Goal: Information Seeking & Learning: Find specific fact

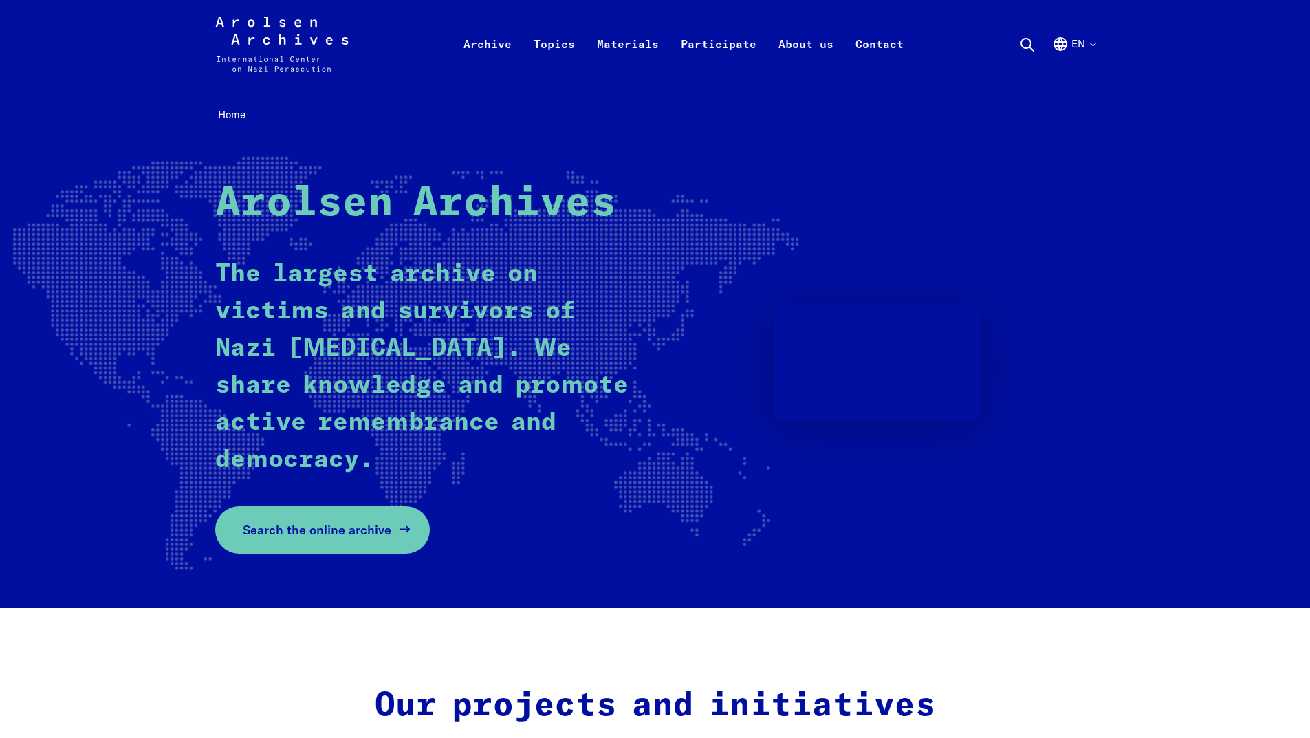
click at [382, 464] on span "Search the online archive" at bounding box center [317, 530] width 149 height 19
click at [330, 464] on span "Search the online archive" at bounding box center [317, 530] width 149 height 19
click at [395, 464] on link "Search the online archive" at bounding box center [322, 529] width 215 height 47
click at [378, 464] on span "Search the online archive" at bounding box center [317, 530] width 149 height 19
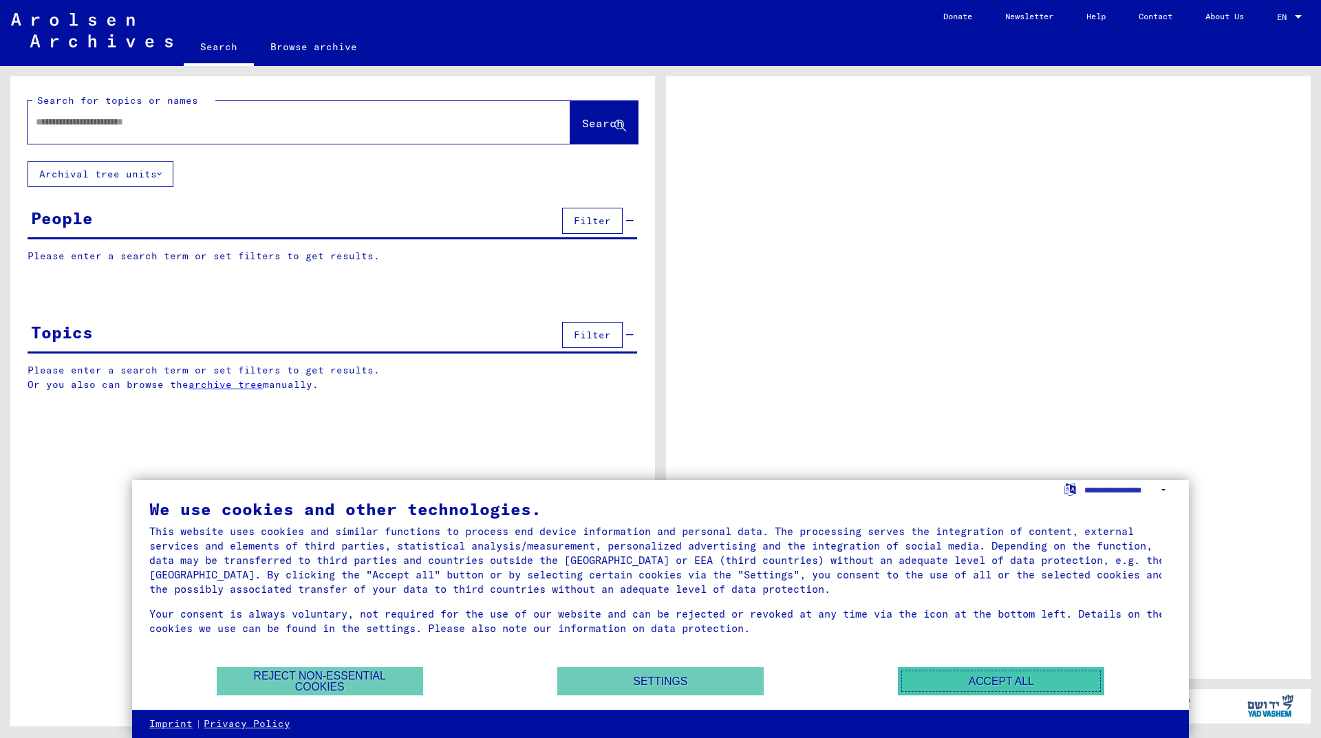
click at [940, 677] on button "Accept all" at bounding box center [1001, 681] width 206 height 28
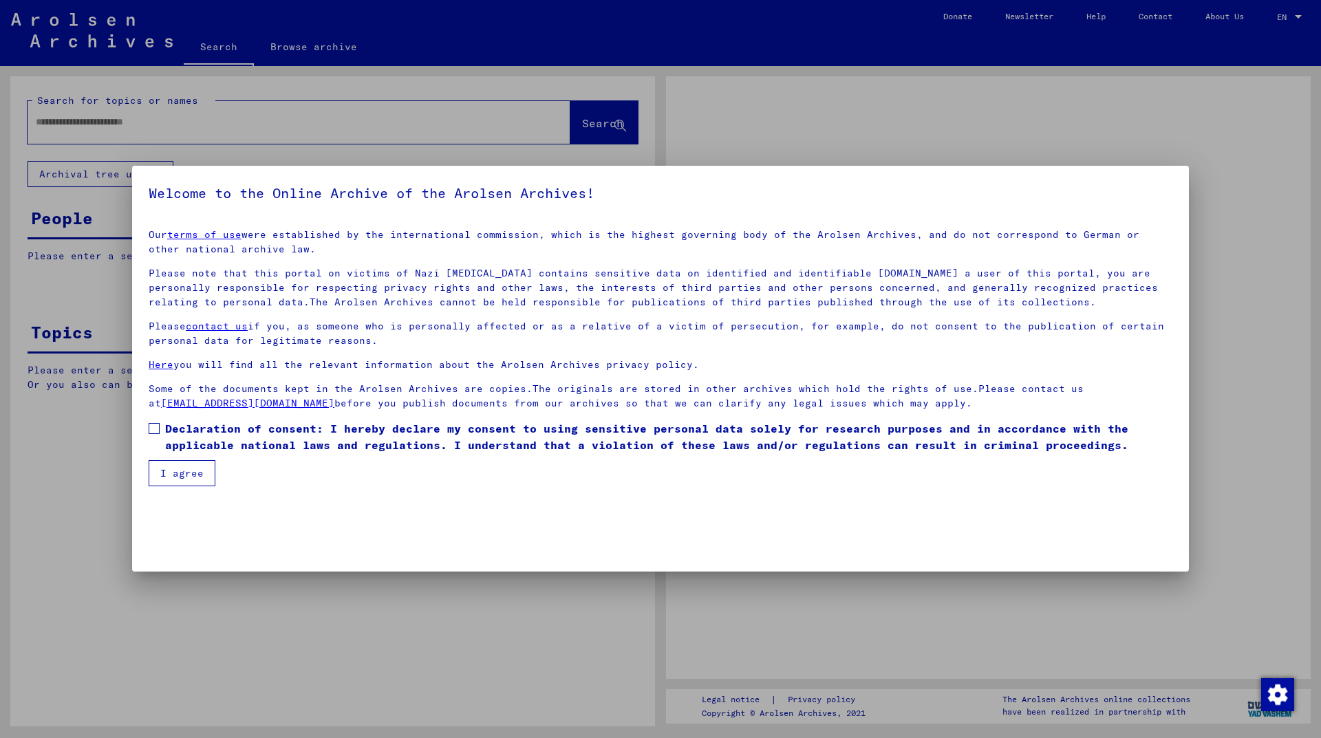
click at [316, 120] on div at bounding box center [660, 369] width 1321 height 738
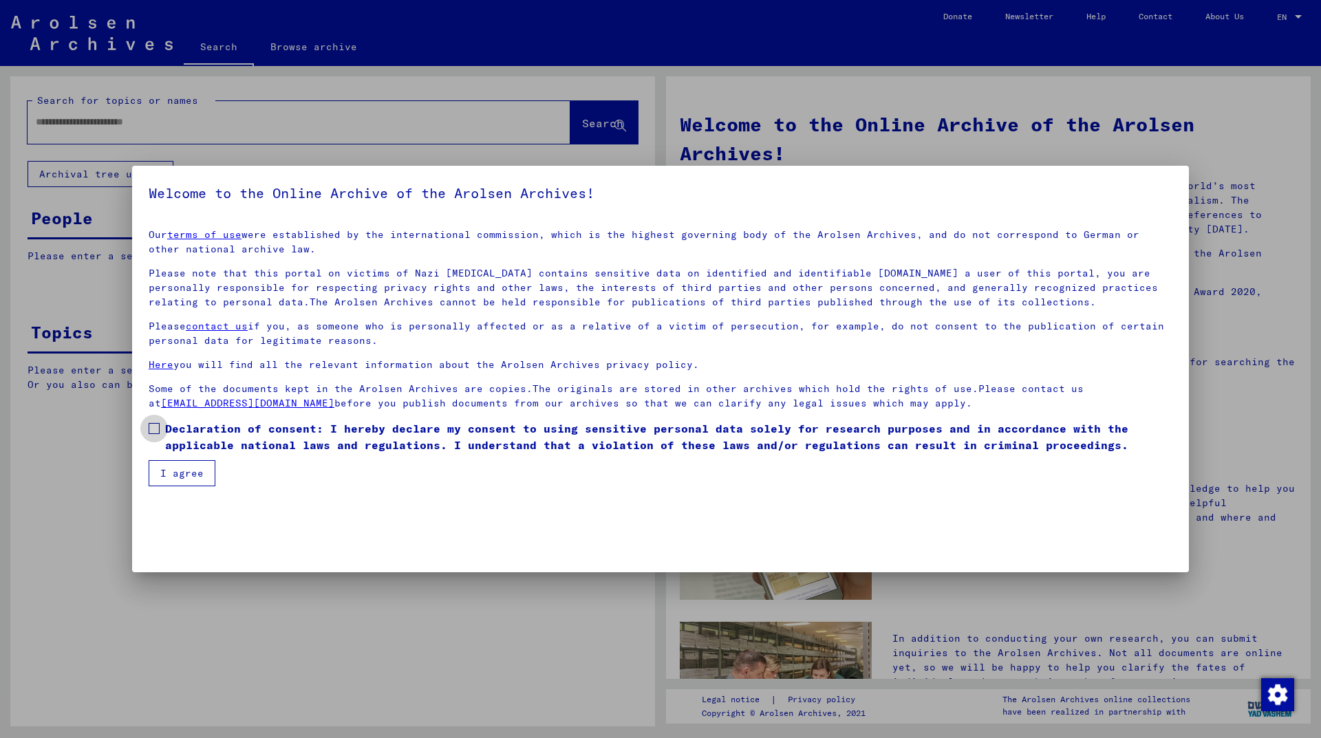
click at [155, 430] on span at bounding box center [154, 428] width 11 height 11
click at [173, 468] on button "I agree" at bounding box center [182, 473] width 67 height 26
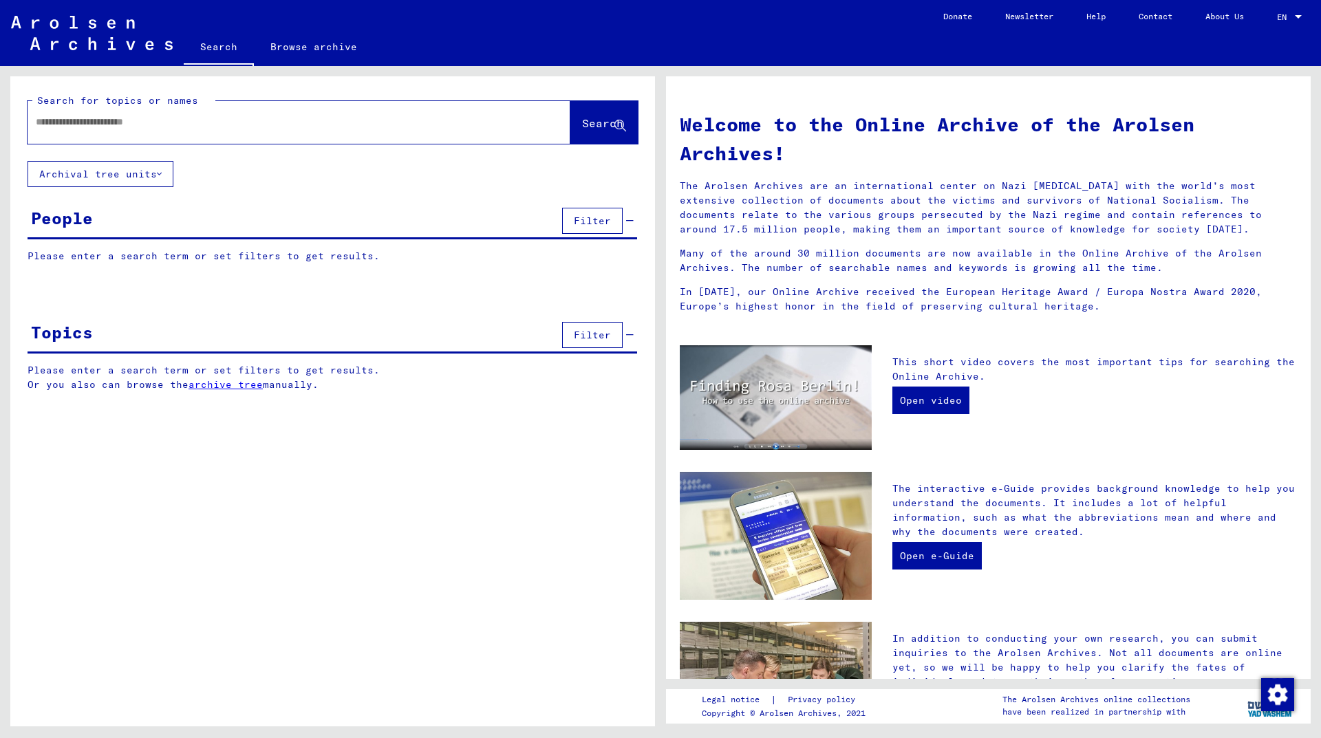
click at [222, 119] on input "text" at bounding box center [282, 122] width 493 height 14
type input "*"
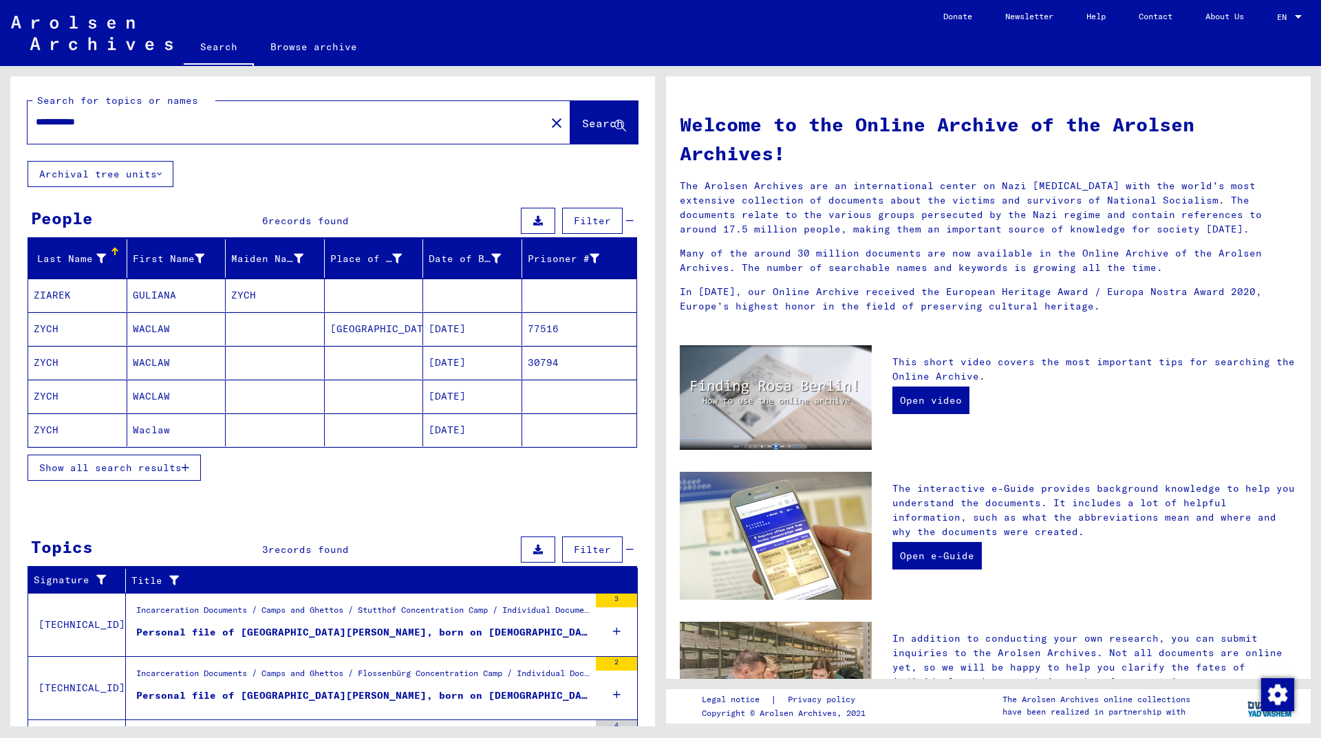
click at [101, 463] on span "Show all search results" at bounding box center [110, 468] width 142 height 12
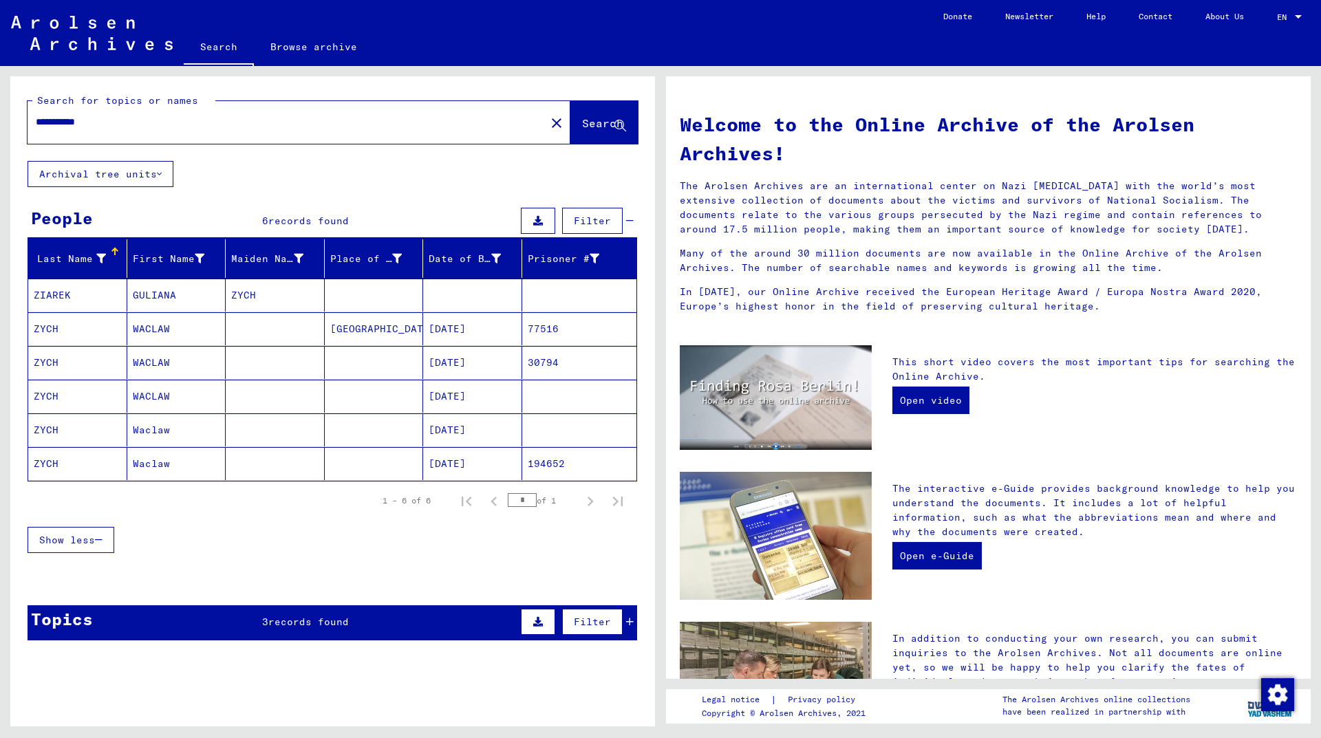
click at [52, 325] on mat-cell "ZYCH" at bounding box center [77, 328] width 99 height 33
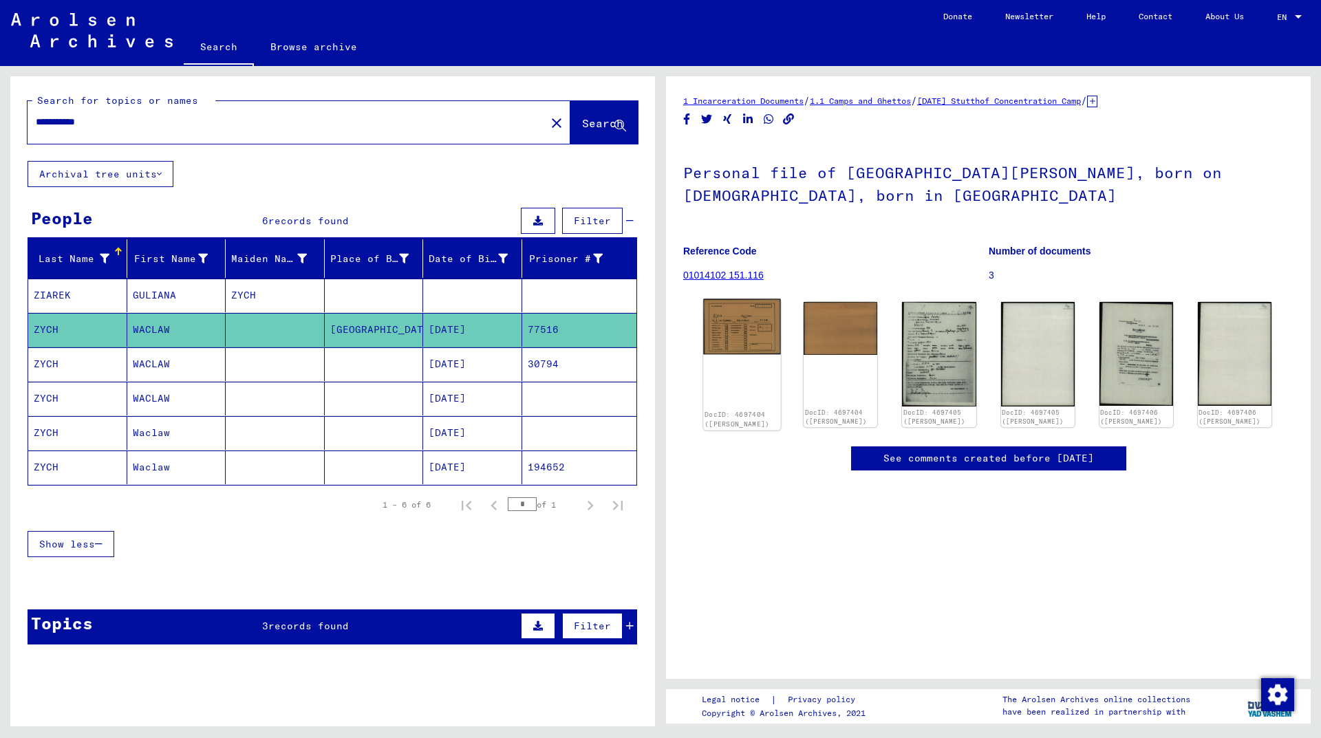
click at [732, 325] on img at bounding box center [742, 326] width 78 height 55
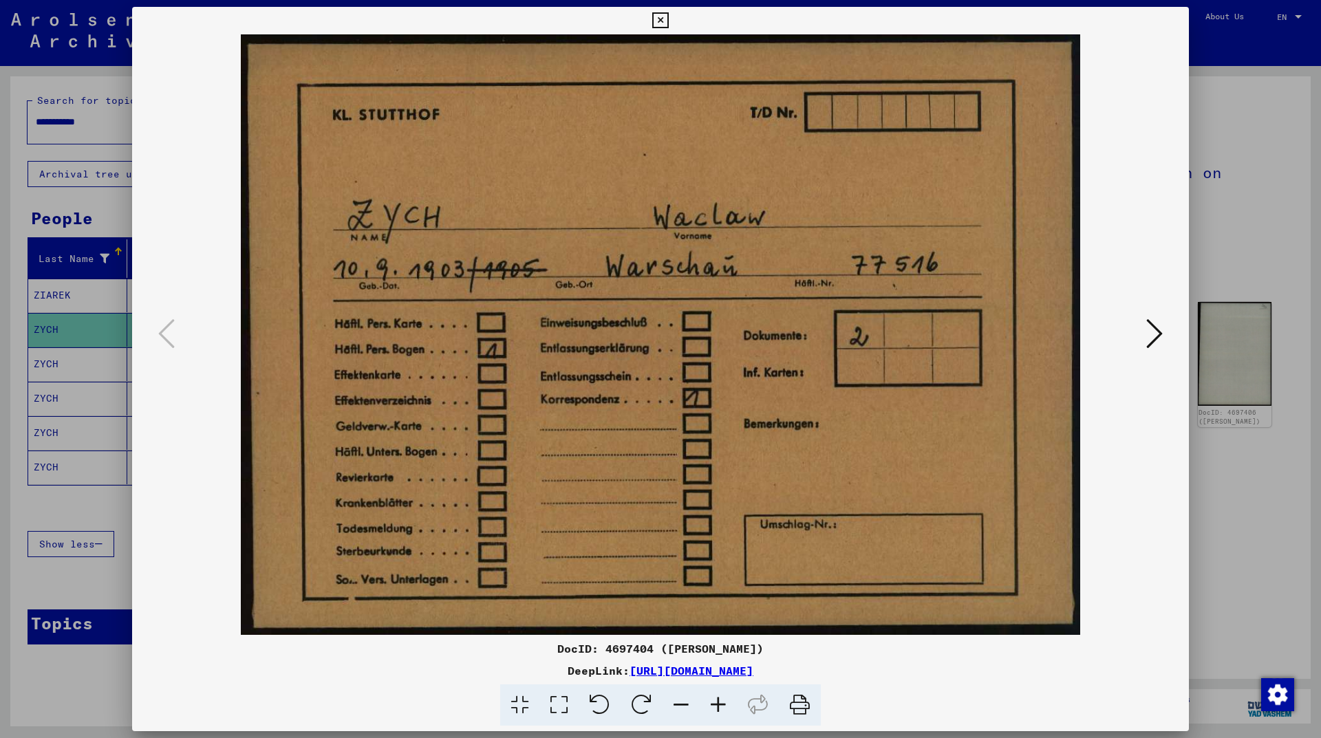
click at [1151, 340] on icon at bounding box center [1154, 333] width 17 height 33
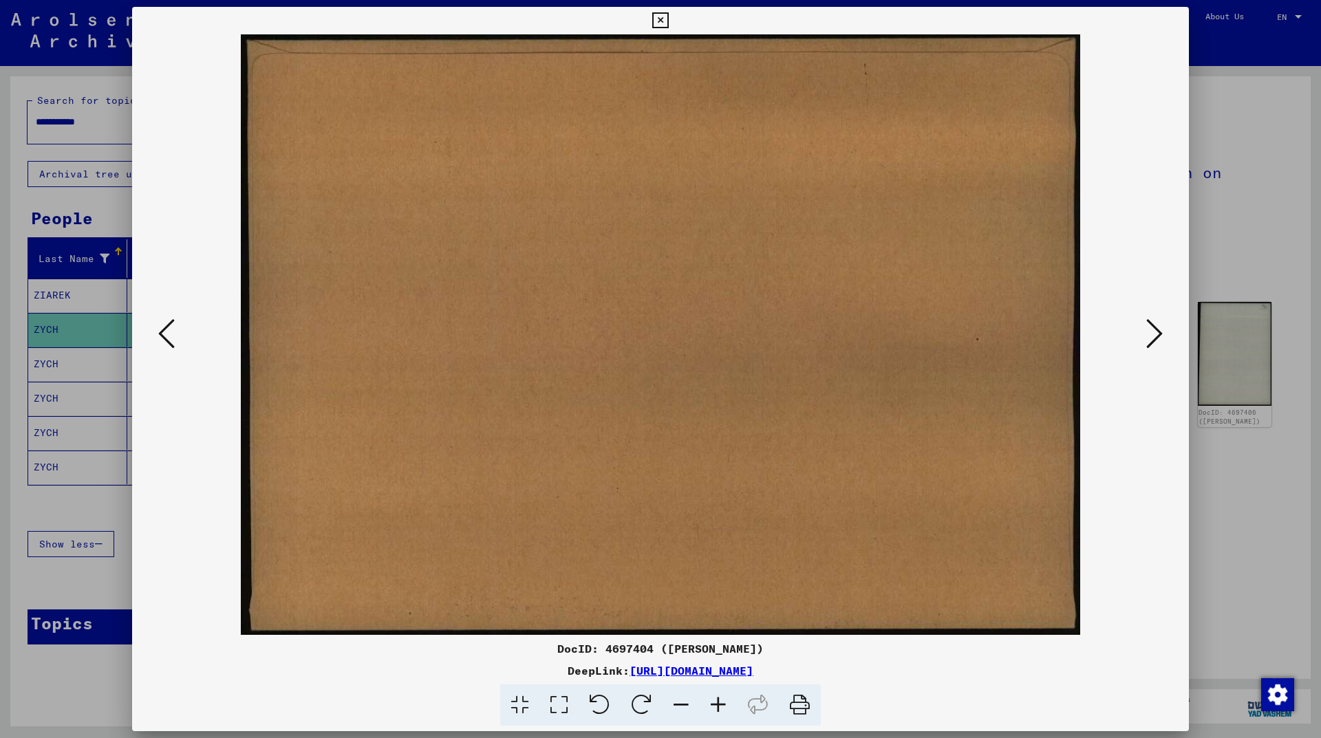
click at [1151, 340] on icon at bounding box center [1154, 333] width 17 height 33
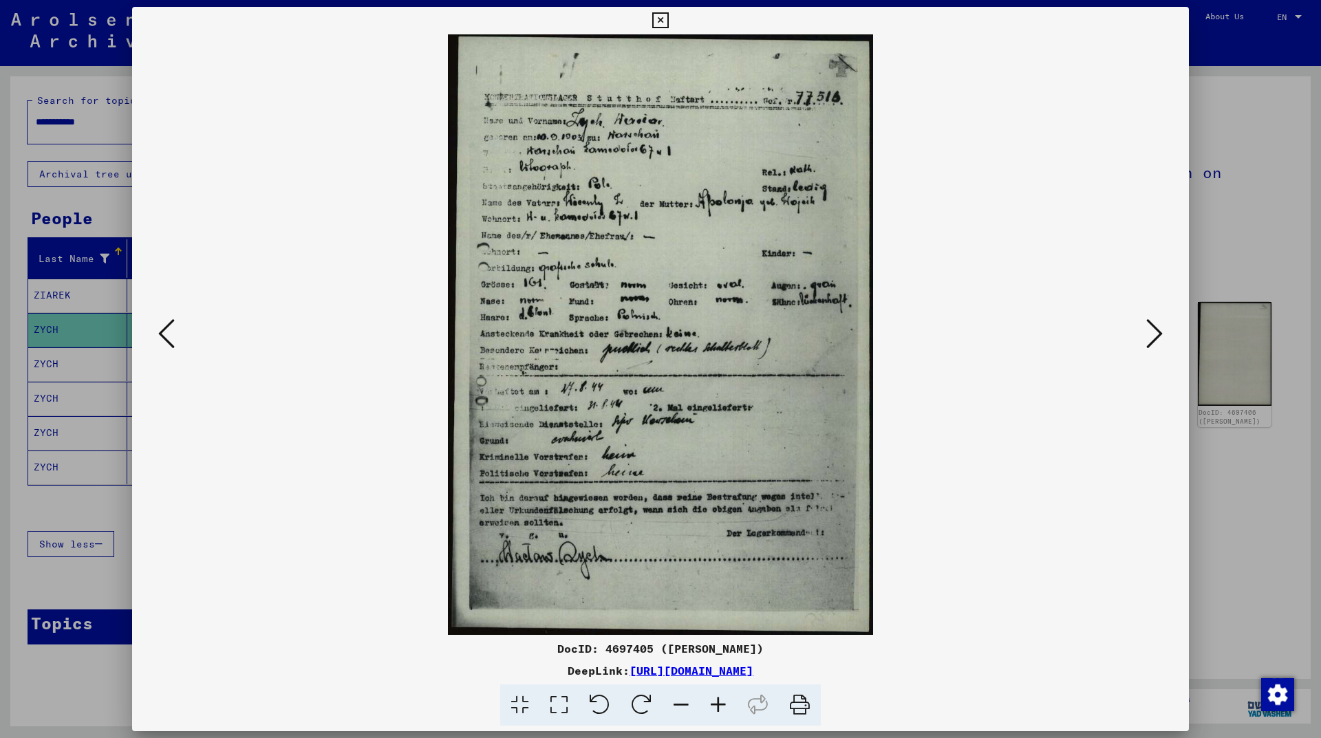
click at [1151, 331] on icon at bounding box center [1154, 333] width 17 height 33
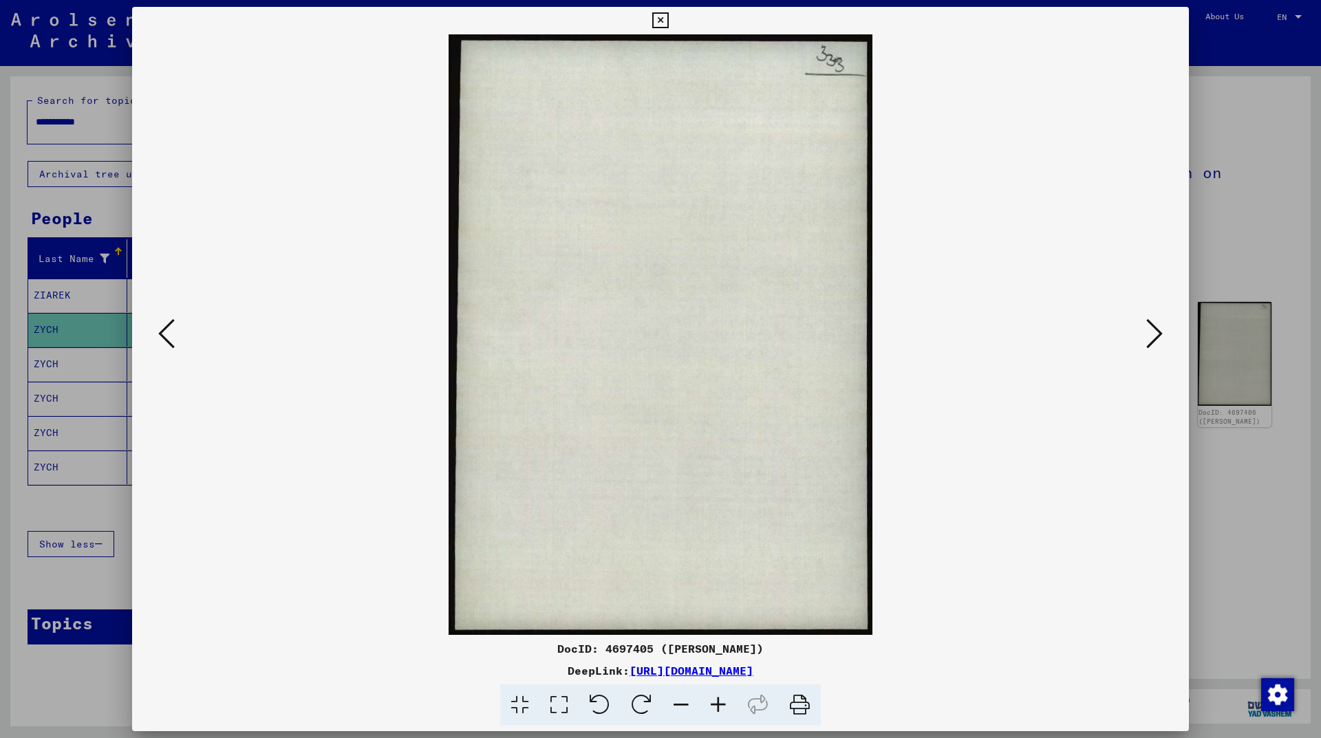
click at [1151, 331] on icon at bounding box center [1154, 333] width 17 height 33
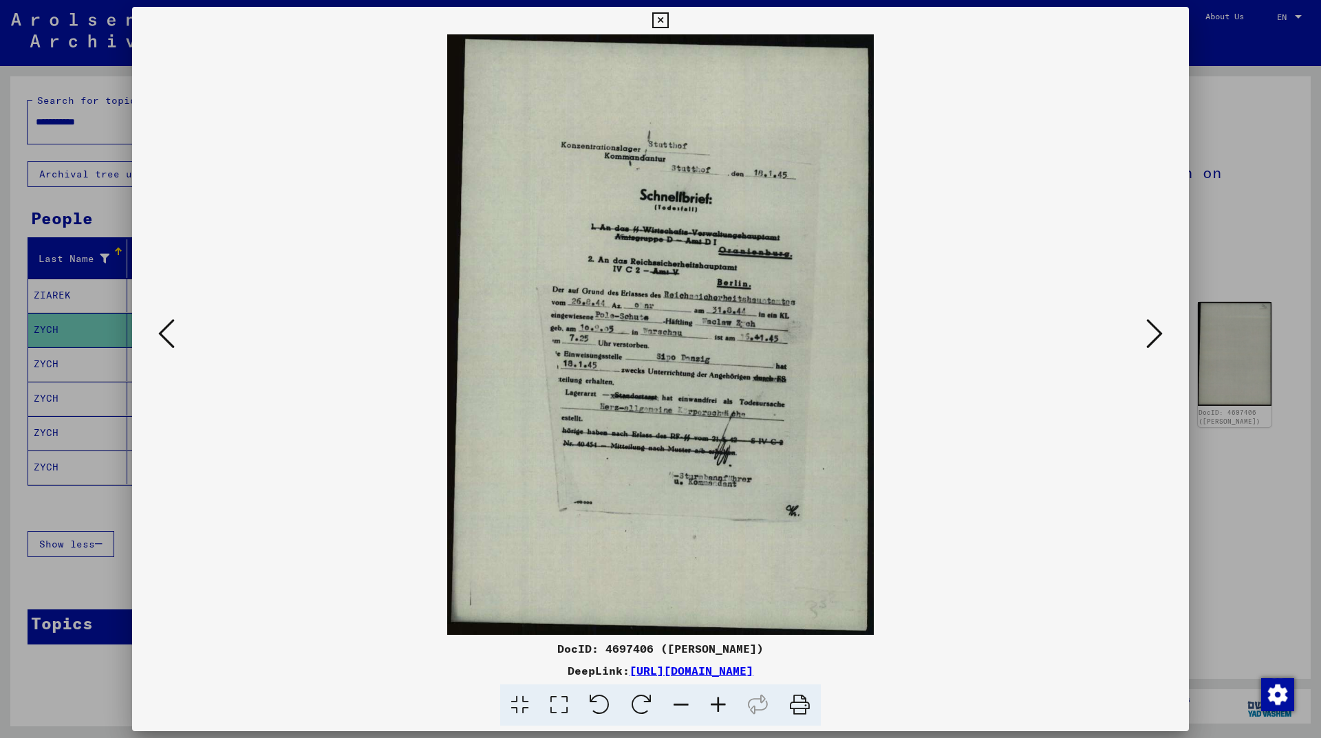
click at [1151, 331] on icon at bounding box center [1154, 333] width 17 height 33
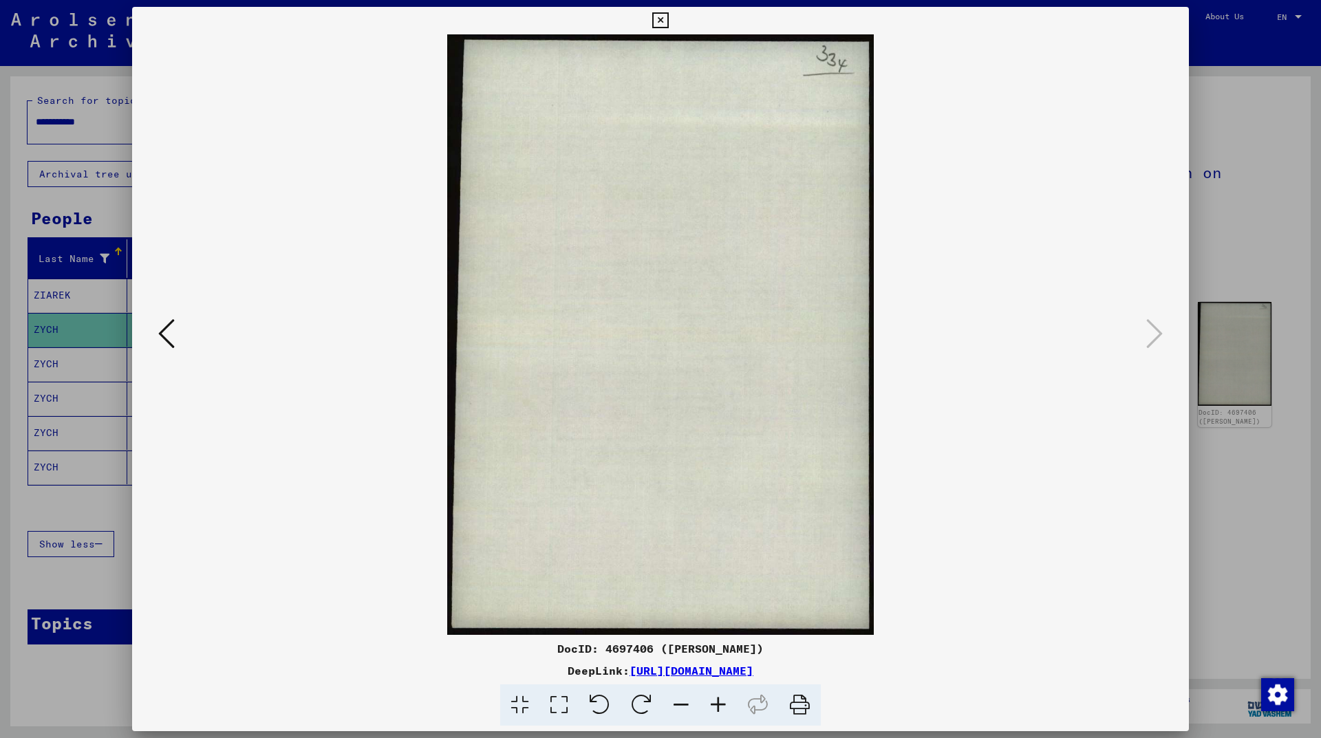
click at [175, 329] on button at bounding box center [166, 334] width 25 height 39
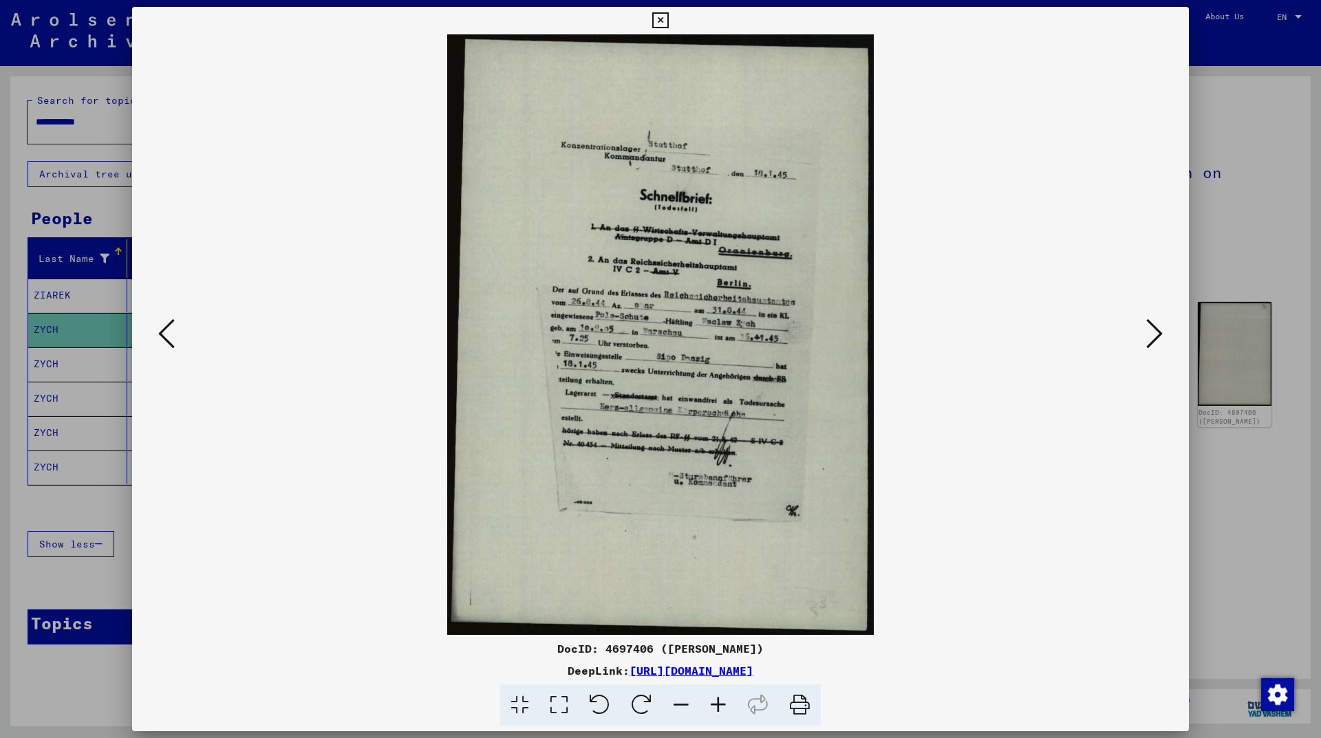
click at [1146, 326] on icon at bounding box center [1154, 333] width 17 height 33
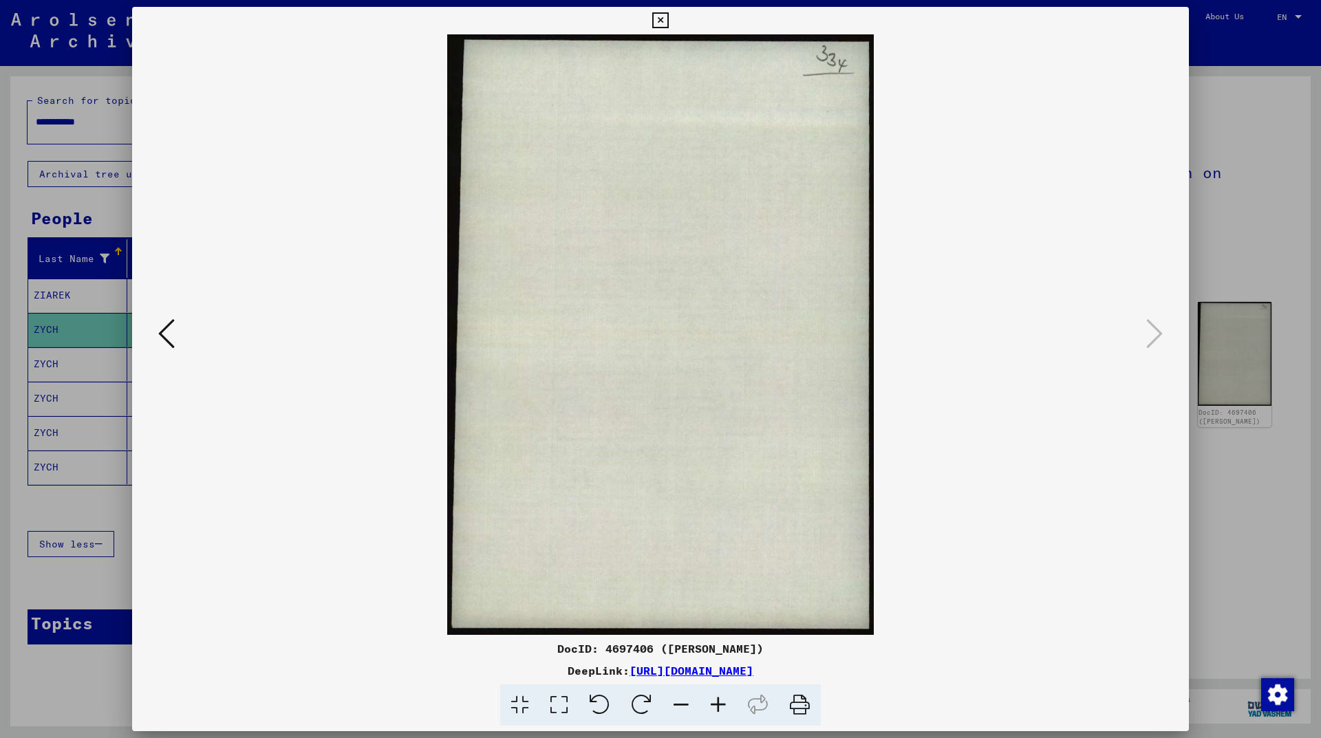
click at [157, 337] on button at bounding box center [166, 334] width 25 height 39
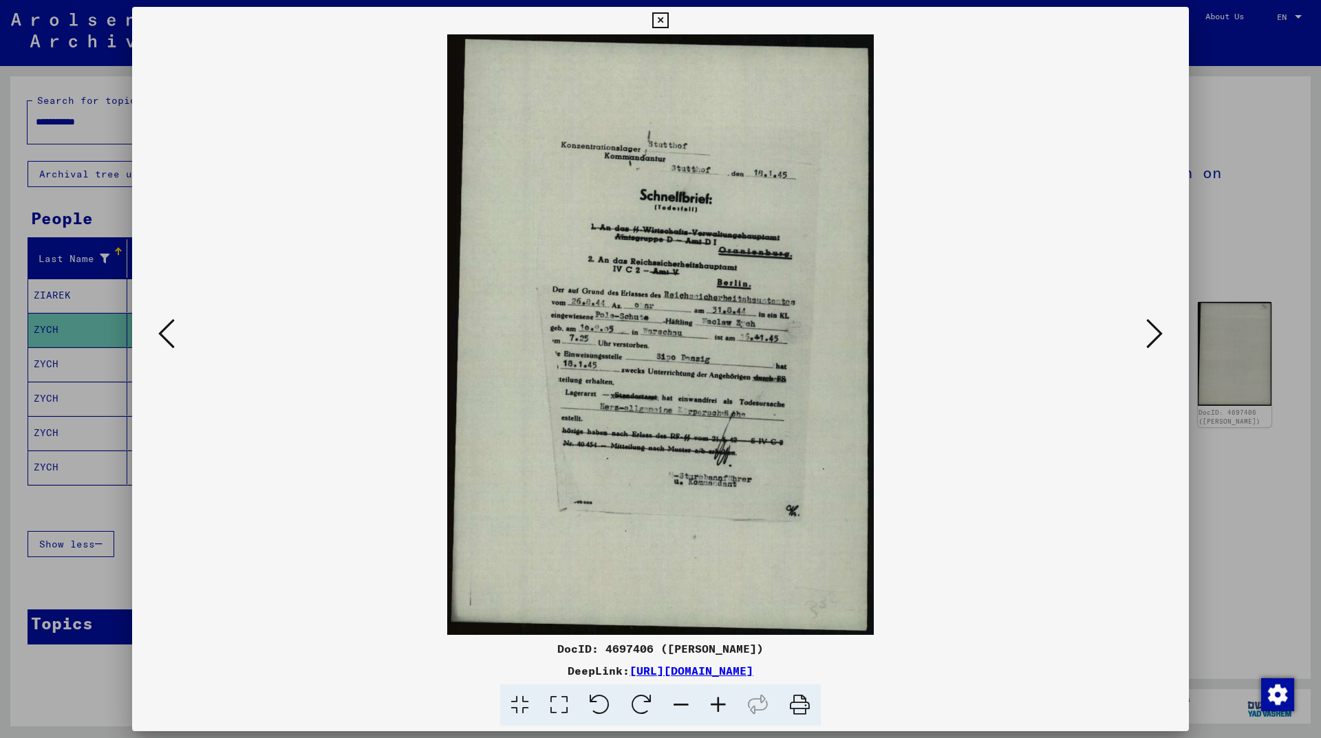
click at [153, 330] on div at bounding box center [660, 334] width 1056 height 600
click at [153, 329] on div at bounding box center [660, 334] width 1056 height 600
click at [166, 329] on icon at bounding box center [166, 333] width 17 height 33
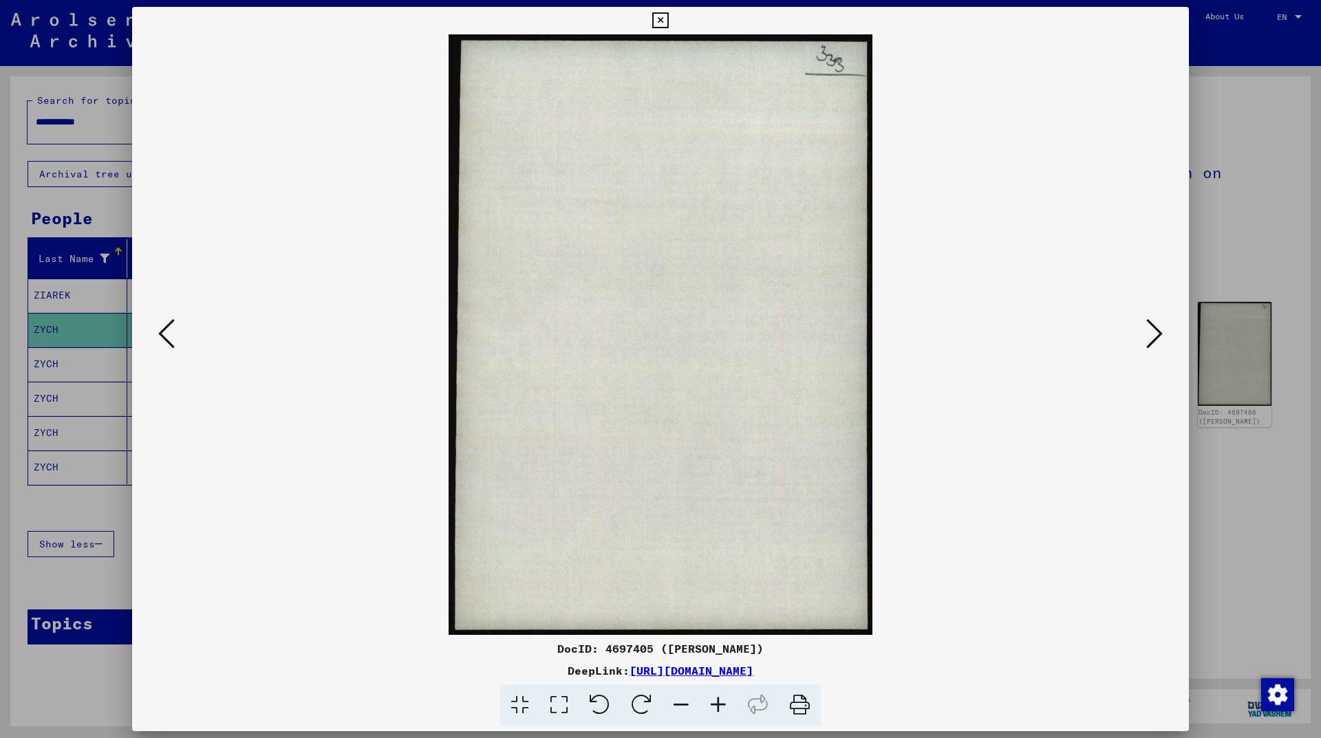
click at [162, 325] on icon at bounding box center [166, 333] width 17 height 33
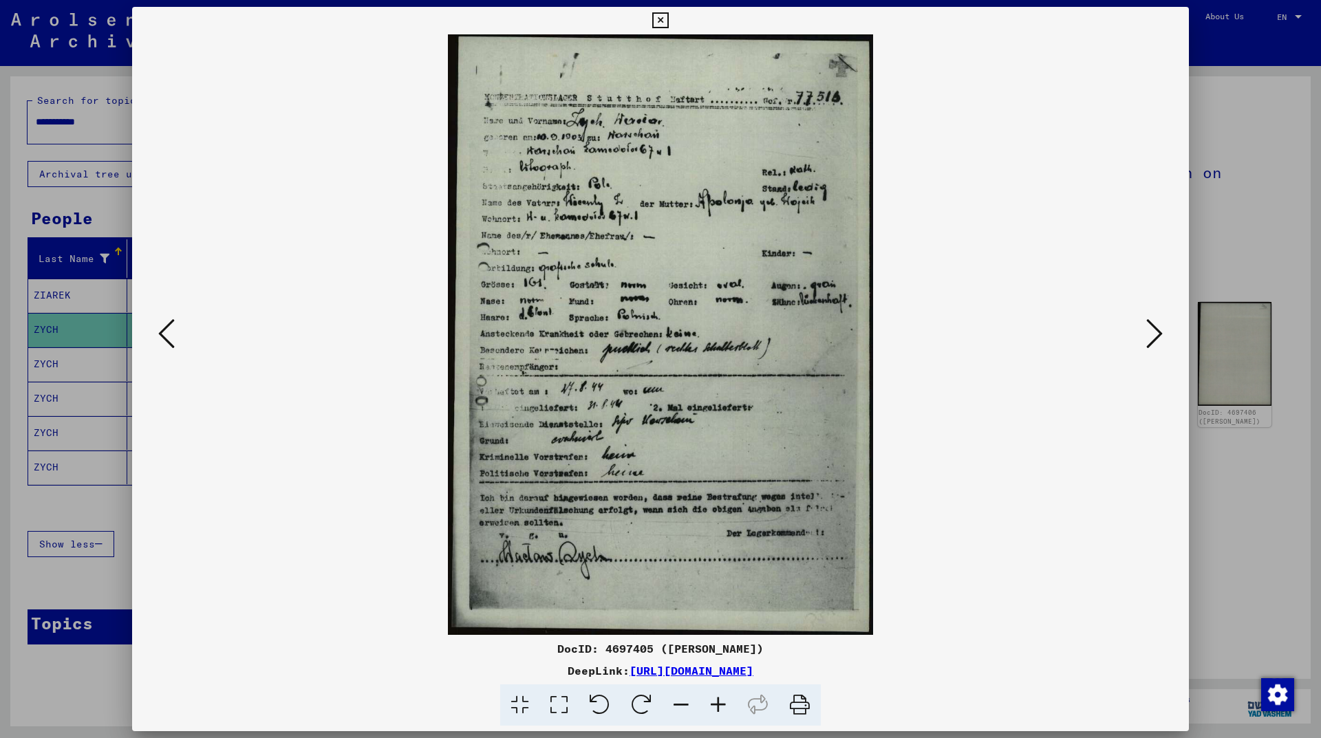
click at [1221, 519] on div at bounding box center [660, 369] width 1321 height 738
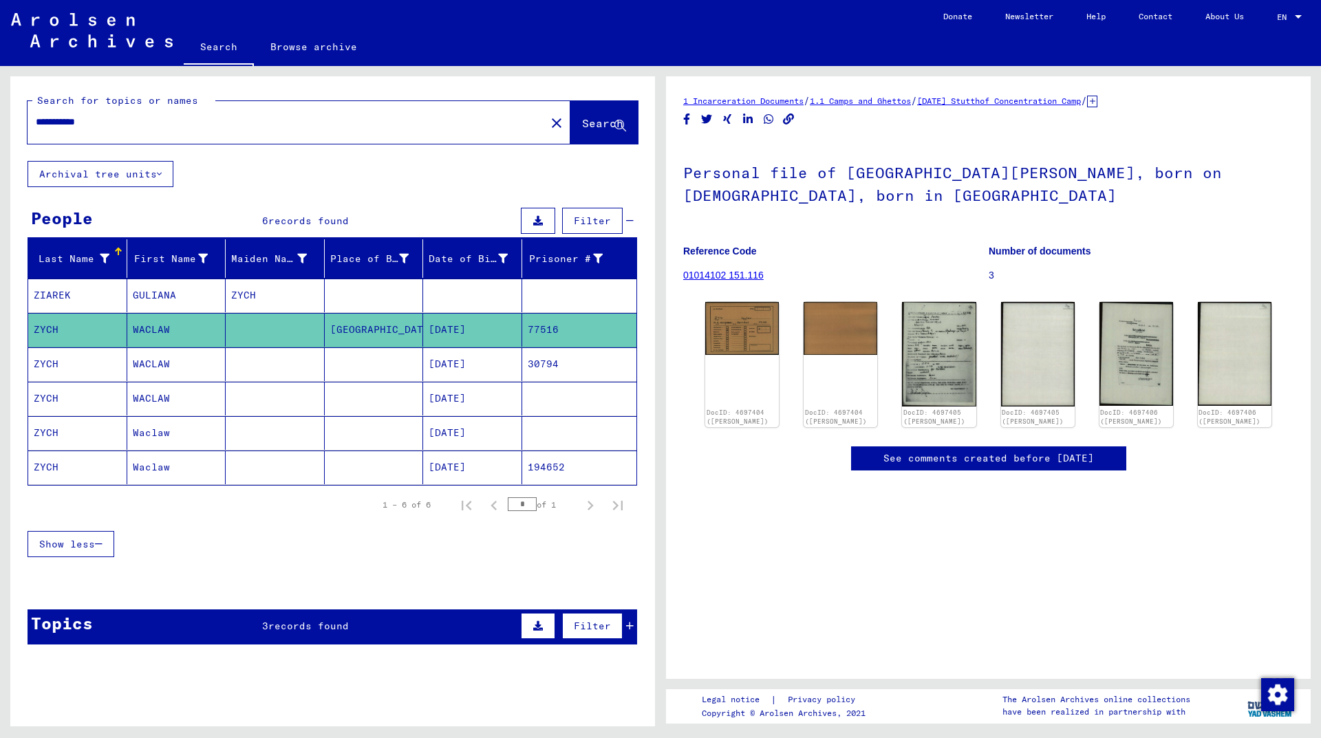
click at [1130, 28] on link "Contact" at bounding box center [1155, 16] width 67 height 33
click at [72, 120] on input "**********" at bounding box center [286, 122] width 501 height 14
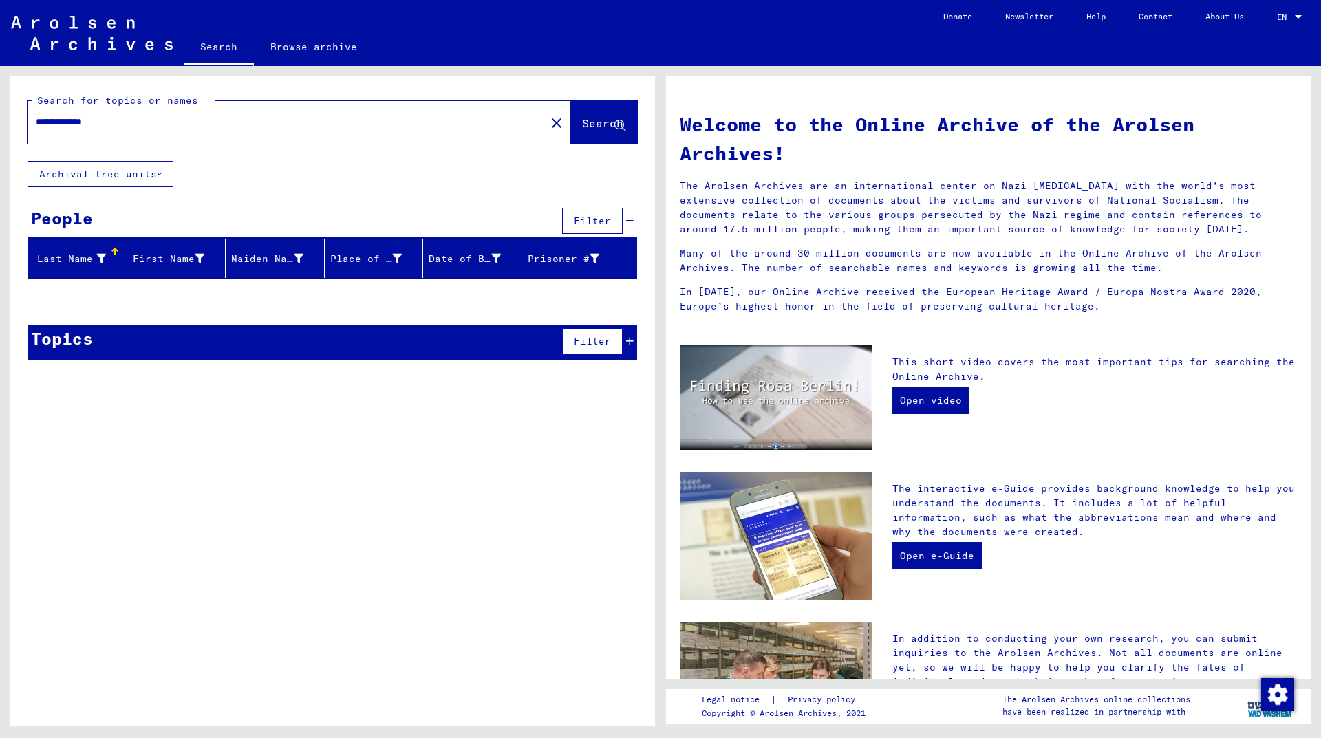
drag, startPoint x: 83, startPoint y: 120, endPoint x: 73, endPoint y: 121, distance: 10.4
click at [73, 121] on input "**********" at bounding box center [282, 122] width 493 height 14
type input "**********"
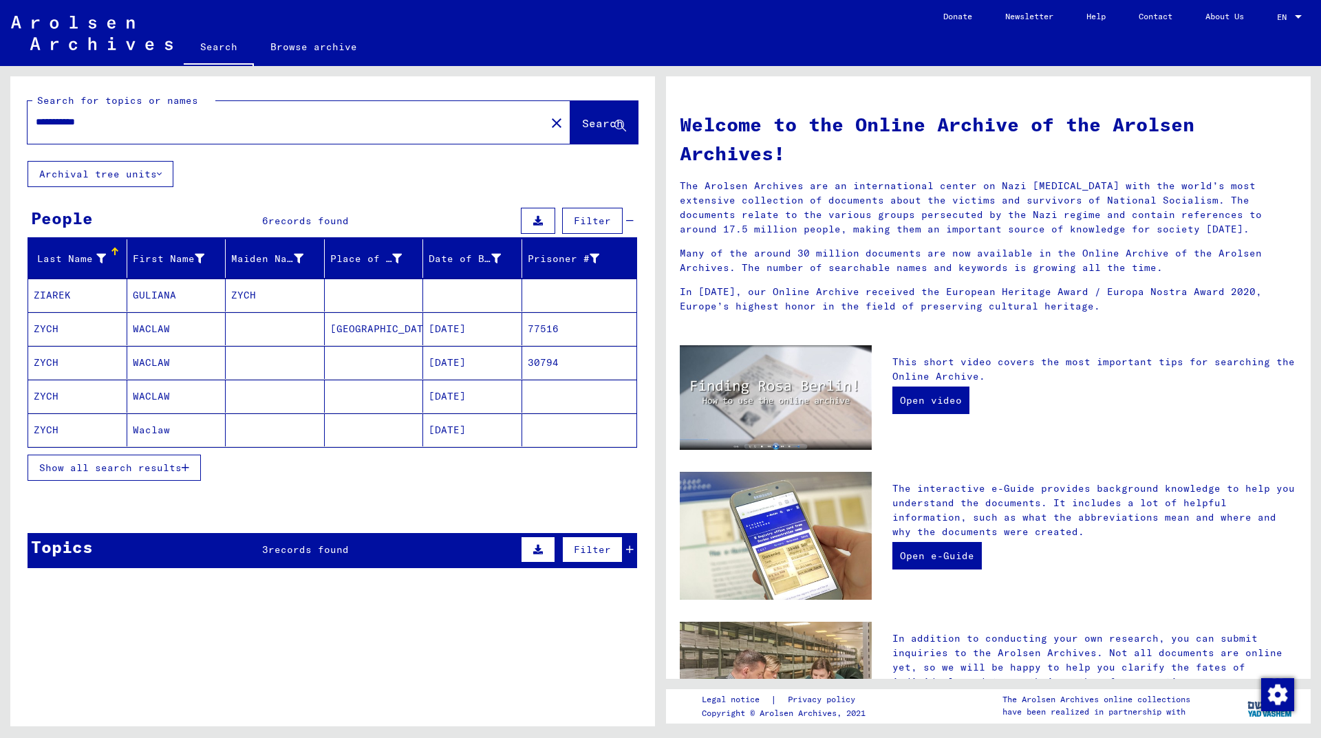
click at [116, 169] on button "Archival tree units" at bounding box center [101, 174] width 146 height 26
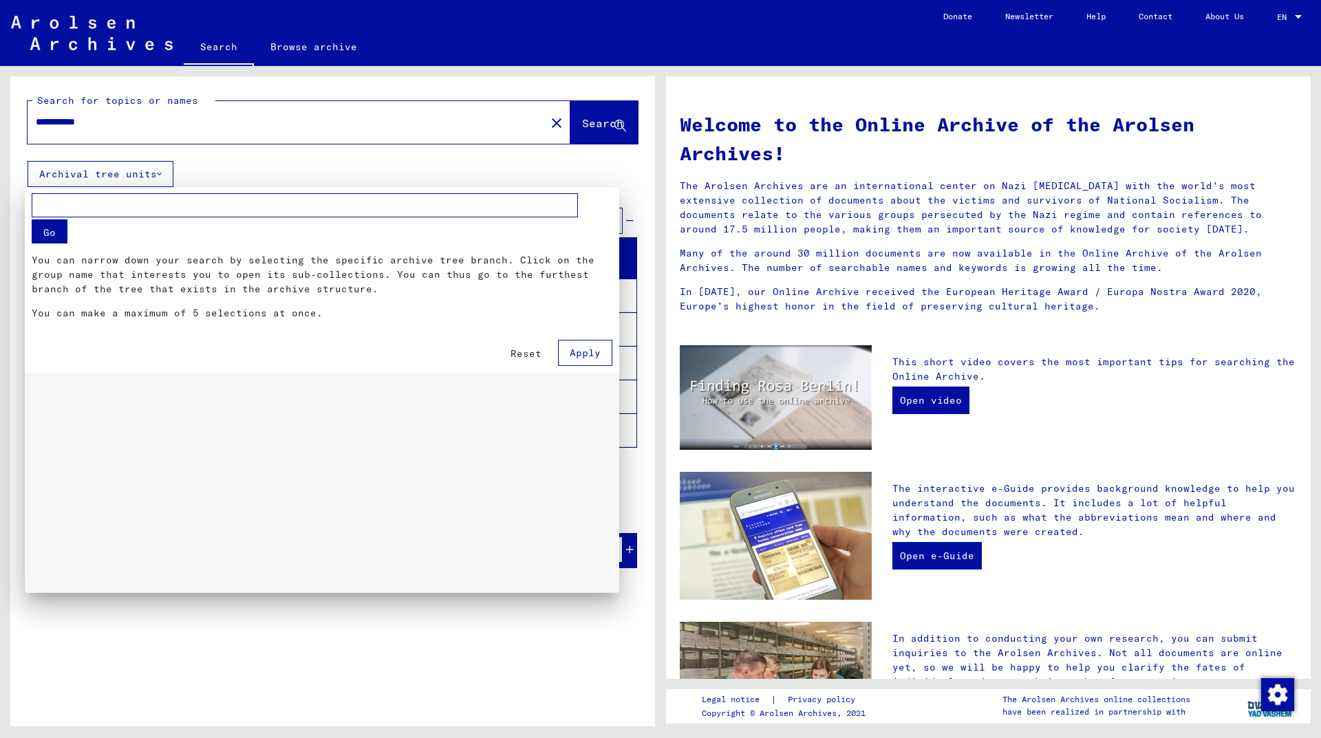
click at [116, 169] on div at bounding box center [660, 369] width 1321 height 738
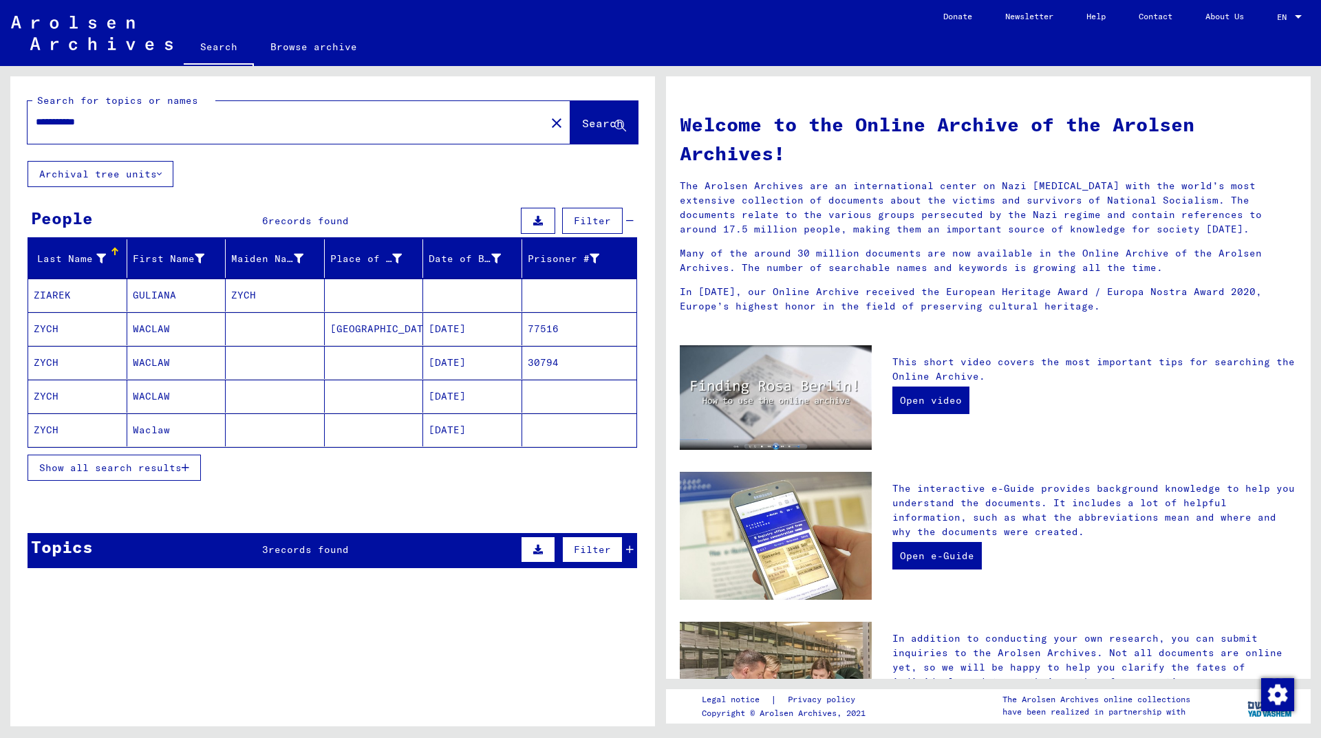
click at [108, 463] on span "Show all search results" at bounding box center [110, 468] width 142 height 12
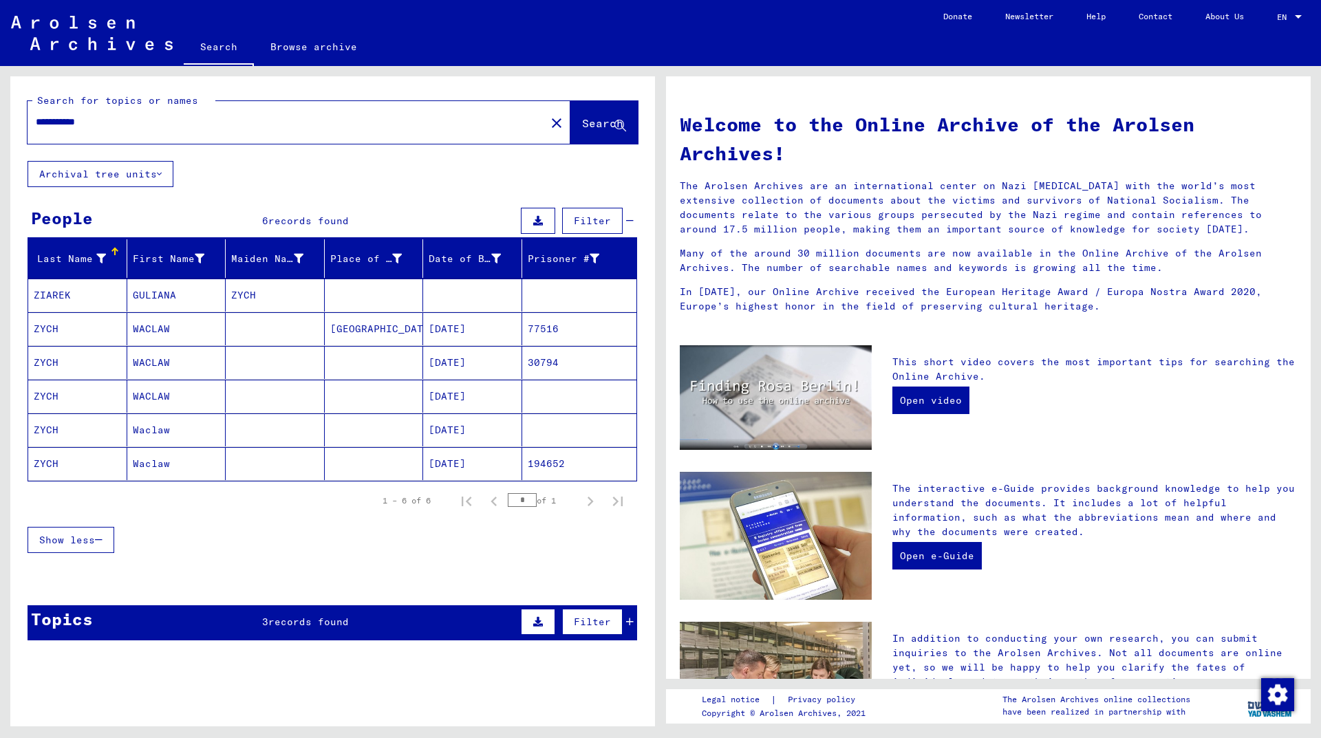
click at [71, 327] on mat-cell "ZYCH" at bounding box center [77, 328] width 99 height 33
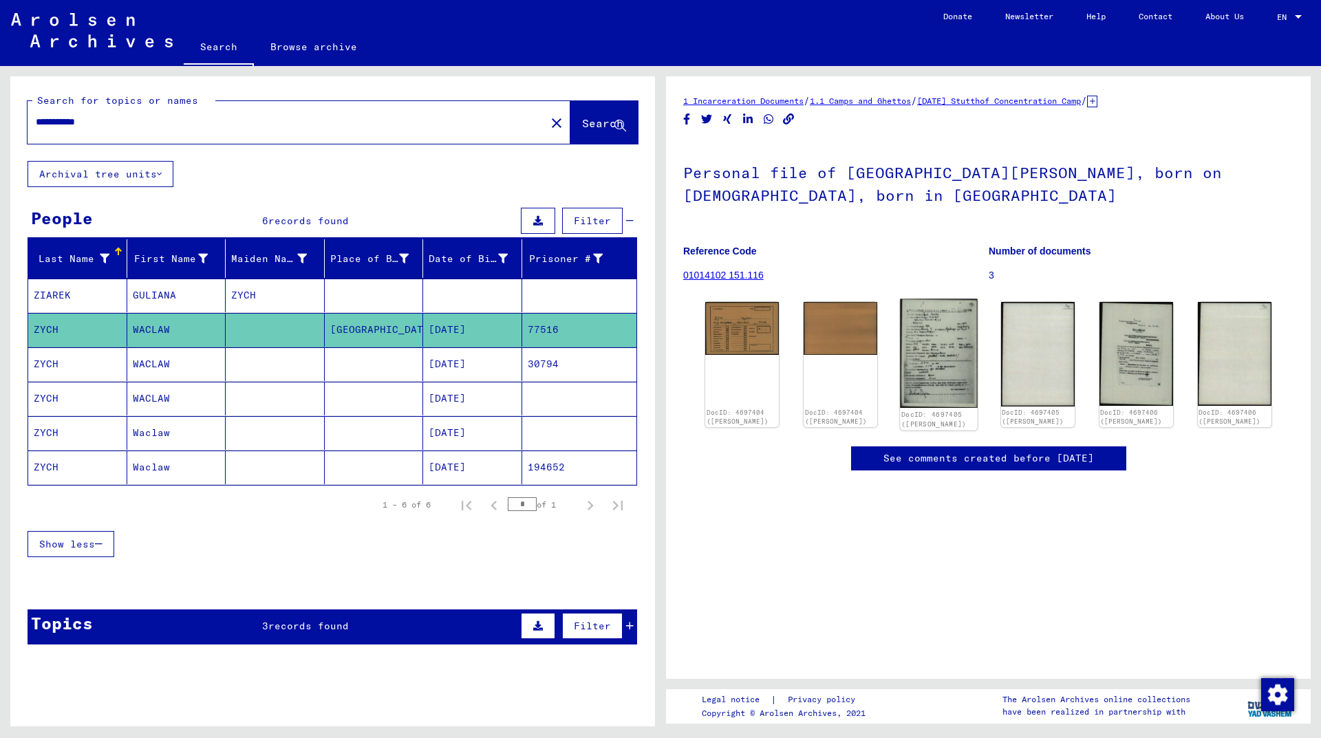
click at [921, 343] on img at bounding box center [939, 353] width 78 height 109
